Goal: Task Accomplishment & Management: Manage account settings

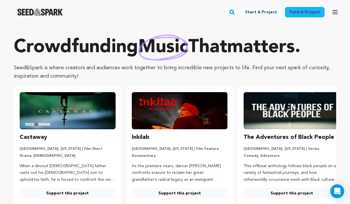
click at [333, 12] on icon "button" at bounding box center [335, 11] width 5 height 3
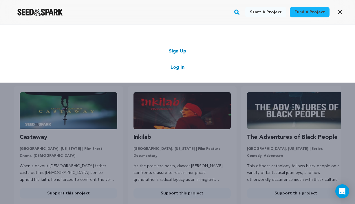
click at [177, 67] on link "Log In" at bounding box center [177, 67] width 14 height 7
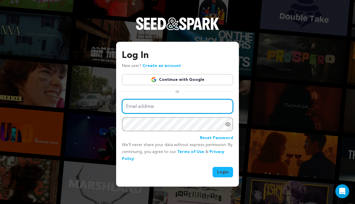
type input "marleyluvsfilms@icloud.com"
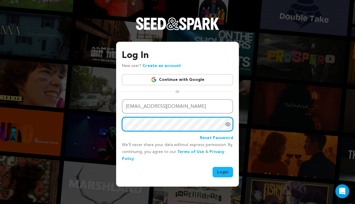
click at [223, 171] on button "Login" at bounding box center [222, 172] width 21 height 10
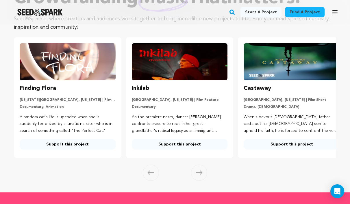
scroll to position [97, 0]
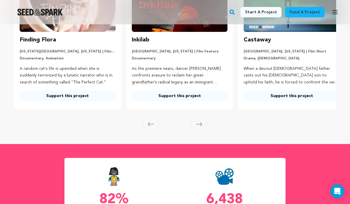
click at [200, 122] on icon at bounding box center [199, 124] width 6 height 4
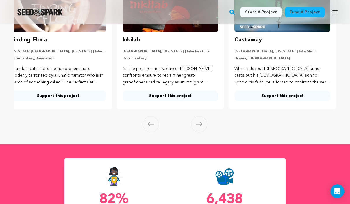
click at [197, 120] on span at bounding box center [199, 124] width 16 height 16
click at [198, 122] on icon at bounding box center [199, 124] width 6 height 4
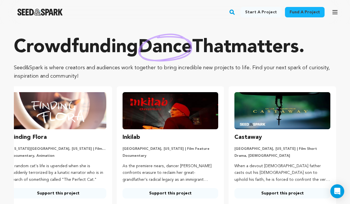
scroll to position [118, 0]
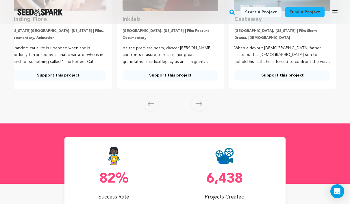
click at [198, 104] on icon at bounding box center [199, 103] width 6 height 4
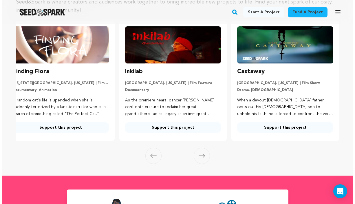
scroll to position [14, 0]
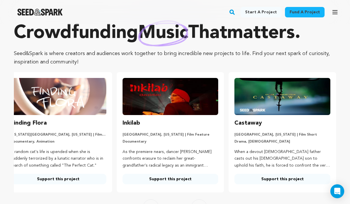
click at [333, 14] on icon "button" at bounding box center [335, 11] width 5 height 3
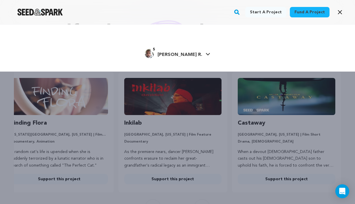
click at [199, 53] on link "5 Marlon Royal R." at bounding box center [177, 53] width 65 height 10
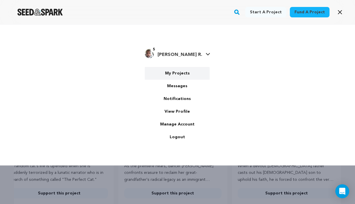
click at [182, 72] on link "My Projects" at bounding box center [177, 73] width 65 height 13
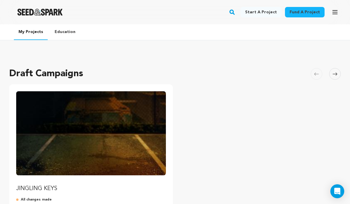
click at [72, 143] on img "Fund JINGLING KEYS" at bounding box center [91, 133] width 150 height 84
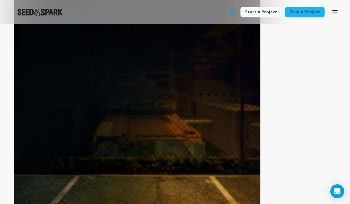
scroll to position [231, 0]
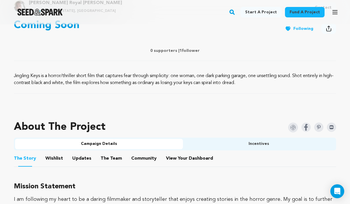
click at [54, 158] on button "Wishlist" at bounding box center [54, 159] width 14 height 14
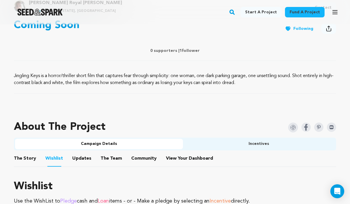
click at [77, 158] on button "Updates" at bounding box center [82, 159] width 14 height 14
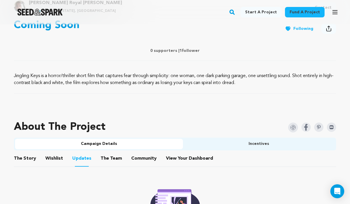
click at [110, 159] on button "The Team" at bounding box center [111, 159] width 14 height 14
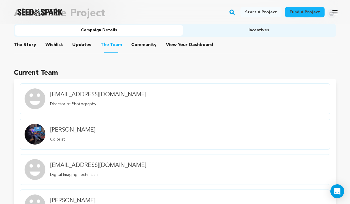
scroll to position [293, 0]
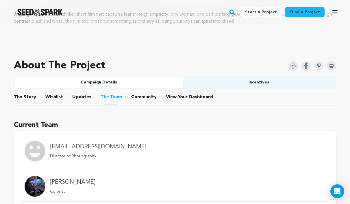
click at [141, 99] on button "Community" at bounding box center [144, 98] width 14 height 14
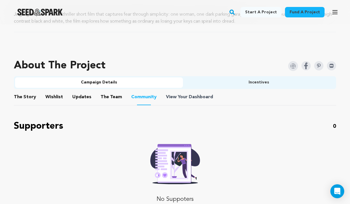
click at [189, 98] on span "Dashboard" at bounding box center [201, 96] width 24 height 7
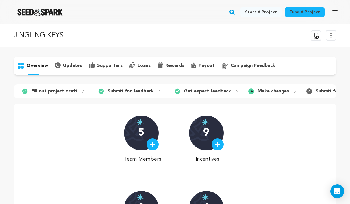
click at [201, 139] on div "9" at bounding box center [206, 132] width 35 height 35
click at [202, 139] on div "9" at bounding box center [206, 132] width 35 height 35
click at [219, 147] on img at bounding box center [217, 143] width 5 height 5
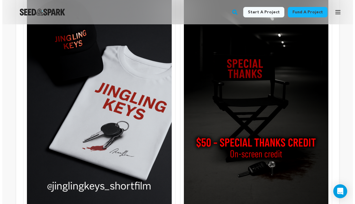
scroll to position [647, 0]
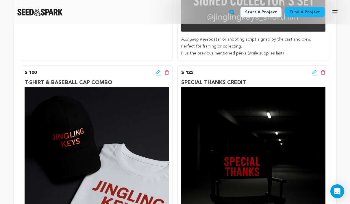
click at [158, 75] on icon at bounding box center [158, 73] width 5 height 6
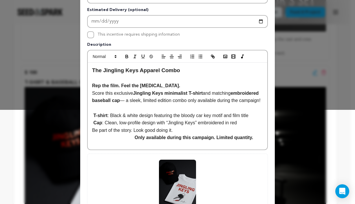
scroll to position [154, 0]
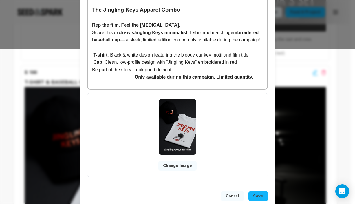
click at [171, 165] on button "Change Image" at bounding box center [177, 165] width 38 height 10
click at [177, 166] on button "Change Image" at bounding box center [177, 165] width 38 height 10
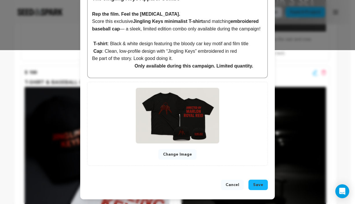
click at [257, 184] on span "Save" at bounding box center [258, 185] width 10 height 6
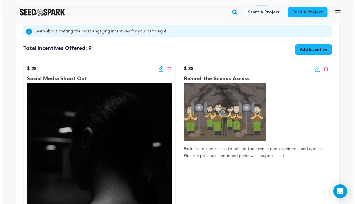
scroll to position [390, 0]
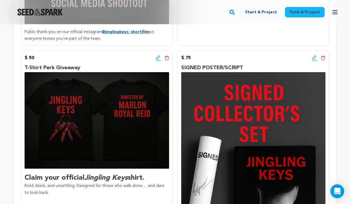
click at [315, 61] on icon at bounding box center [314, 58] width 5 height 6
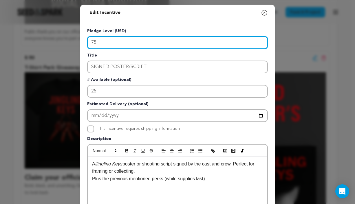
drag, startPoint x: 107, startPoint y: 41, endPoint x: 75, endPoint y: 30, distance: 33.5
click at [74, 32] on div "Edit Incentive Close modal Pledge Level (USD) 75 Title SIGNED POSTER/SCRIPT # A…" at bounding box center [177, 184] width 355 height 369
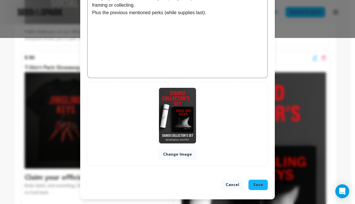
type input "45"
click at [253, 183] on span "Save" at bounding box center [258, 185] width 10 height 6
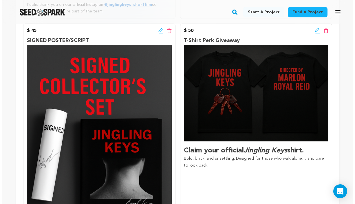
scroll to position [617, 0]
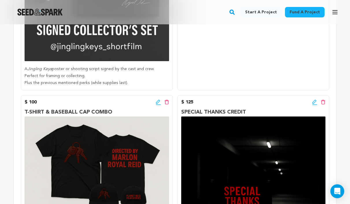
click at [315, 104] on icon at bounding box center [315, 101] width 4 height 4
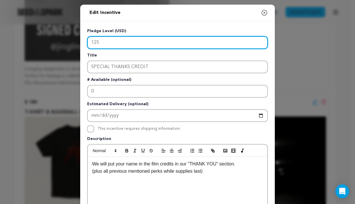
drag, startPoint x: 115, startPoint y: 46, endPoint x: 60, endPoint y: 39, distance: 56.3
click at [60, 39] on div "Edit Incentive Close modal Pledge Level (USD) 125 Title SPECIAL THANKS CREDIT #…" at bounding box center [177, 184] width 355 height 369
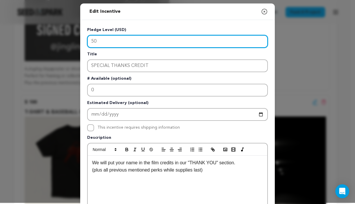
scroll to position [166, 0]
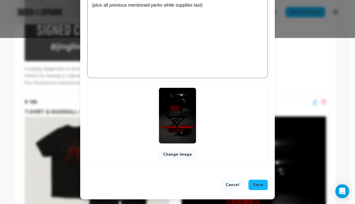
type input "50"
click at [257, 182] on span "Save" at bounding box center [258, 185] width 10 height 6
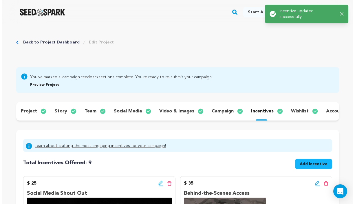
scroll to position [118, 0]
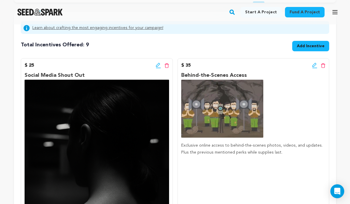
click at [156, 68] on icon at bounding box center [158, 65] width 5 height 6
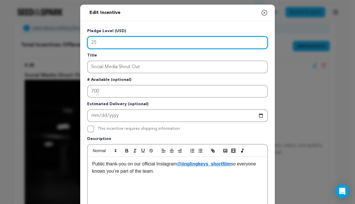
drag, startPoint x: 104, startPoint y: 43, endPoint x: 86, endPoint y: 38, distance: 18.8
click at [87, 38] on input "25" at bounding box center [177, 42] width 180 height 13
type input "15"
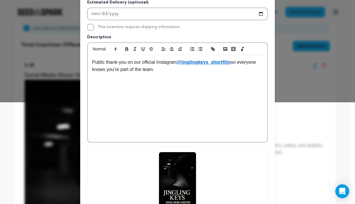
scroll to position [166, 0]
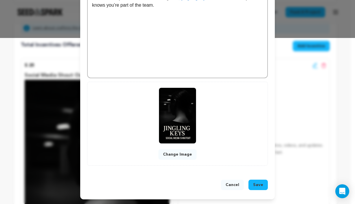
click at [255, 186] on span "Save" at bounding box center [258, 185] width 10 height 6
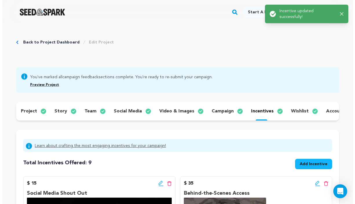
scroll to position [1, 0]
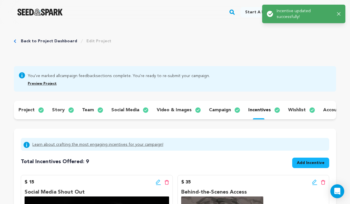
click at [315, 185] on icon at bounding box center [314, 182] width 5 height 6
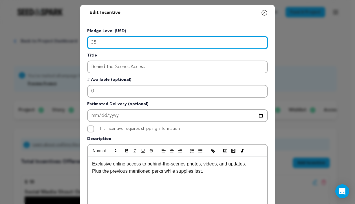
drag, startPoint x: 120, startPoint y: 45, endPoint x: 75, endPoint y: 42, distance: 44.9
click at [75, 41] on div "Edit Incentive Close modal Pledge Level (USD) 35 Title Behind-the-Scenes Access…" at bounding box center [177, 184] width 355 height 369
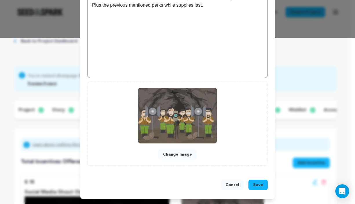
type input "25"
click at [253, 180] on button "Save" at bounding box center [257, 184] width 19 height 10
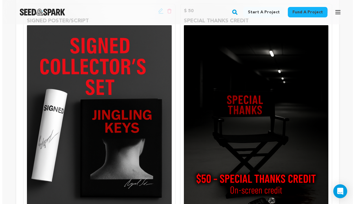
scroll to position [382, 0]
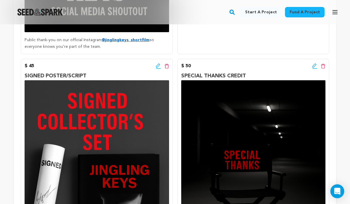
click at [157, 69] on icon at bounding box center [158, 66] width 5 height 6
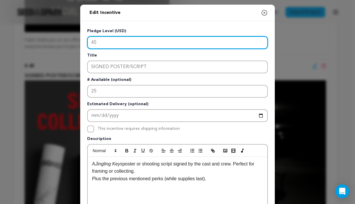
drag, startPoint x: 115, startPoint y: 39, endPoint x: 70, endPoint y: 38, distance: 45.1
click at [71, 38] on div "Edit Incentive Close modal Pledge Level (USD) 45 Title SIGNED POSTER/SCRIPT # A…" at bounding box center [177, 184] width 355 height 369
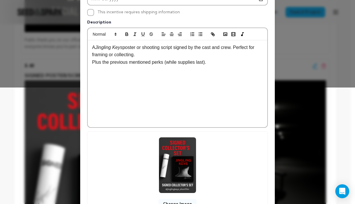
scroll to position [166, 0]
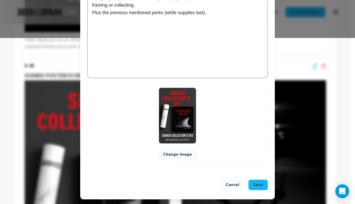
type input "35"
click at [258, 182] on span "Save" at bounding box center [258, 185] width 10 height 6
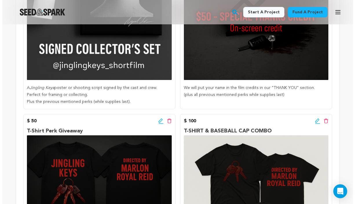
scroll to position [657, 0]
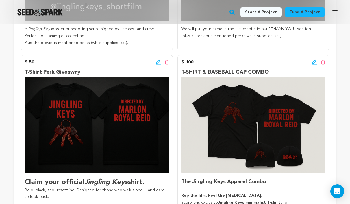
click at [157, 64] on icon at bounding box center [158, 62] width 4 height 4
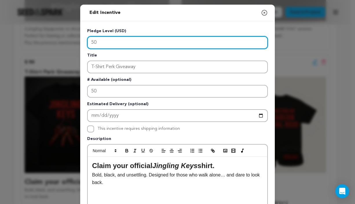
drag, startPoint x: 105, startPoint y: 43, endPoint x: 65, endPoint y: 39, distance: 39.8
click at [65, 39] on div "Edit Incentive Close modal Pledge Level (USD) 50 Title T-Shirt Perk Giveaway # …" at bounding box center [177, 184] width 355 height 369
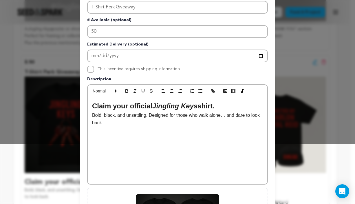
scroll to position [166, 0]
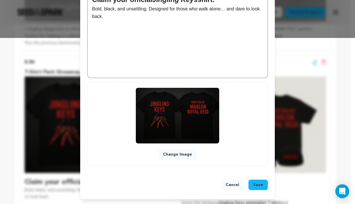
type input "75"
click at [253, 184] on span "Save" at bounding box center [258, 185] width 10 height 6
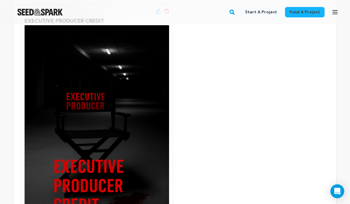
scroll to position [983, 0]
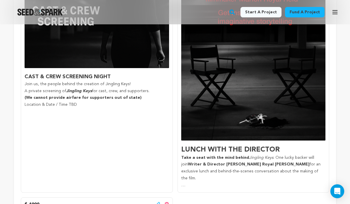
click at [217, 189] on p "Psychological thrills." at bounding box center [253, 192] width 145 height 7
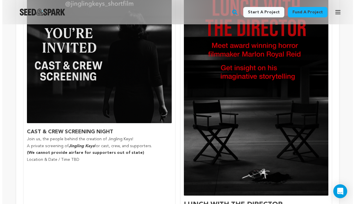
scroll to position [750, 0]
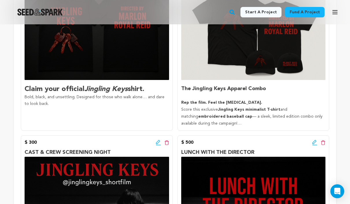
click at [313, 143] on icon at bounding box center [314, 142] width 5 height 6
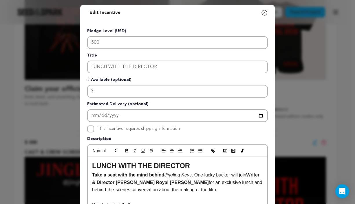
scroll to position [117, 0]
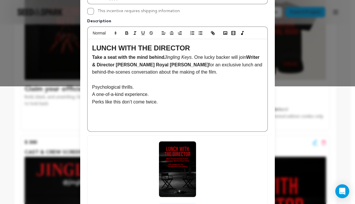
click at [92, 86] on p "Psychological thrills." at bounding box center [177, 87] width 171 height 8
click at [99, 80] on p at bounding box center [177, 80] width 171 height 8
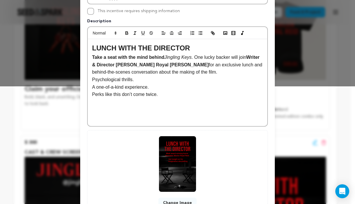
click at [92, 77] on p "Psychological thrills." at bounding box center [177, 80] width 171 height 8
click at [92, 87] on p "Perks like this don’t come twice." at bounding box center [177, 87] width 171 height 8
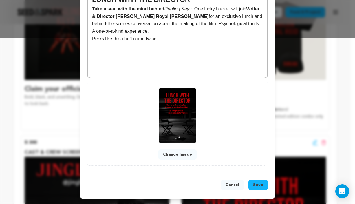
click at [255, 184] on span "Save" at bounding box center [258, 185] width 10 height 6
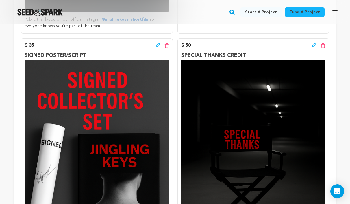
scroll to position [33, 0]
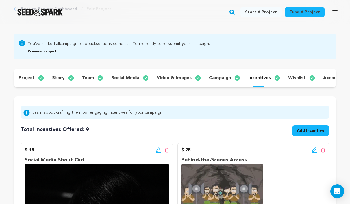
click at [290, 78] on p "wishlist" at bounding box center [297, 77] width 18 height 7
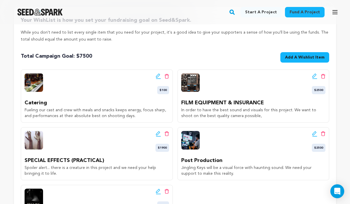
scroll to position [45, 0]
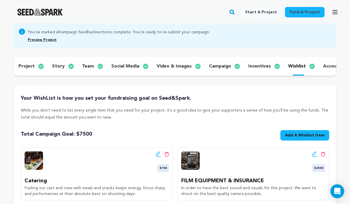
click at [323, 66] on p "account" at bounding box center [332, 66] width 19 height 7
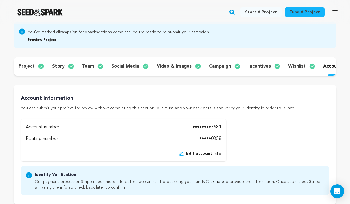
scroll to position [0, 57]
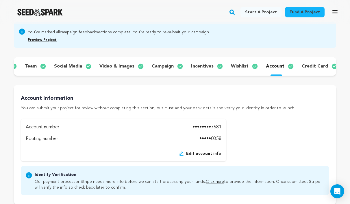
click at [199, 66] on p "incentives" at bounding box center [202, 66] width 23 height 7
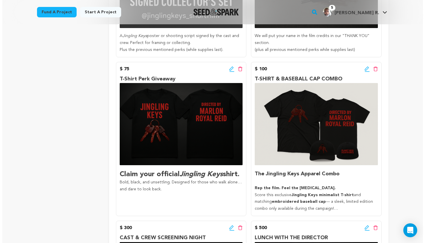
scroll to position [559, 0]
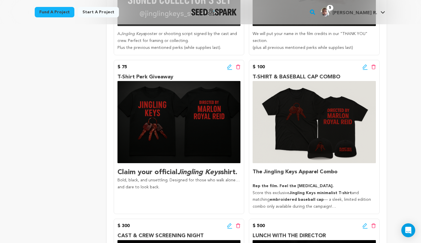
click at [227, 65] on icon at bounding box center [229, 66] width 4 height 4
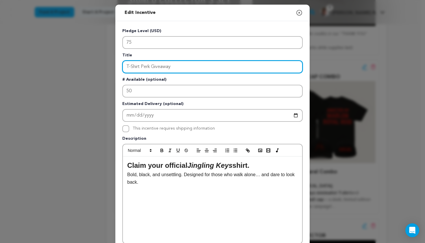
drag, startPoint x: 191, startPoint y: 63, endPoint x: 140, endPoint y: 58, distance: 51.1
click at [140, 58] on div "Title T-Shirt Perk Giveaway" at bounding box center [212, 62] width 180 height 21
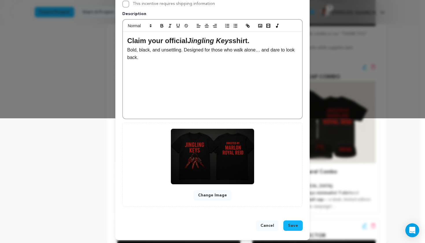
type input "JINGLING KEYS T-SHIRT PERK"
click at [289, 203] on span "Save" at bounding box center [293, 226] width 10 height 6
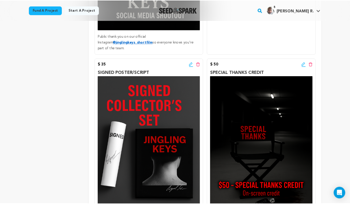
scroll to position [32, 0]
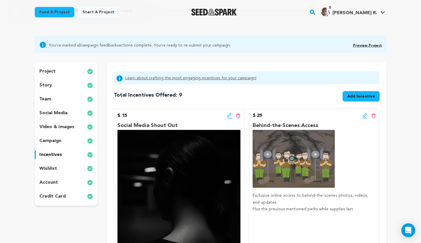
click at [350, 46] on link "Preview Project" at bounding box center [367, 45] width 29 height 3
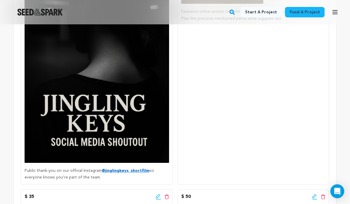
scroll to position [0, 0]
